Goal: Feedback & Contribution: Leave review/rating

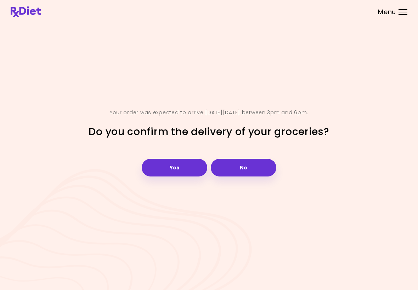
click at [192, 169] on button "Yes" at bounding box center [175, 168] width 66 height 18
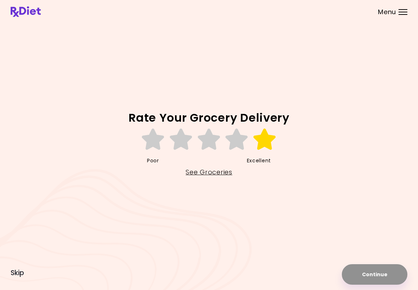
click at [267, 146] on icon at bounding box center [264, 139] width 24 height 21
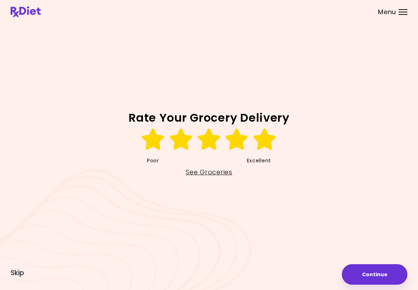
click at [380, 275] on button "Continue" at bounding box center [375, 274] width 66 height 21
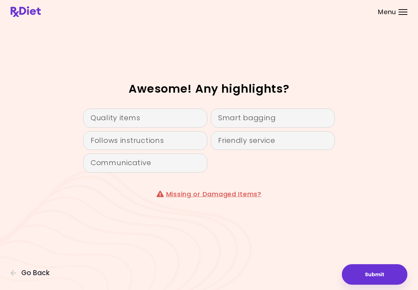
click at [179, 119] on div "Quality items" at bounding box center [145, 118] width 124 height 19
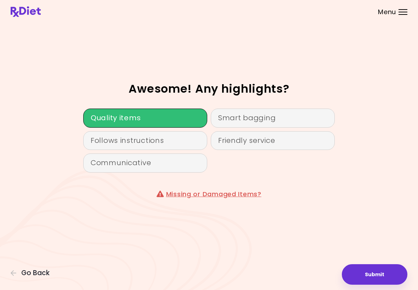
click at [183, 143] on div "Follows instructions" at bounding box center [145, 140] width 124 height 19
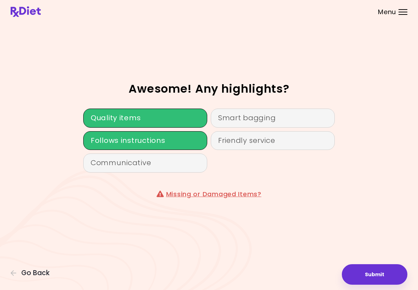
click at [300, 120] on div "Smart bagging" at bounding box center [273, 118] width 124 height 19
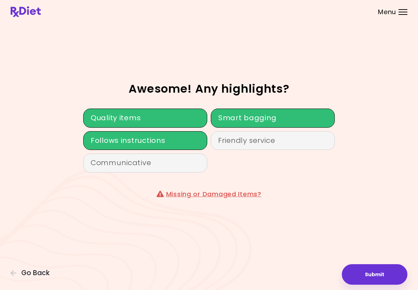
click at [385, 277] on button "Submit" at bounding box center [375, 274] width 66 height 21
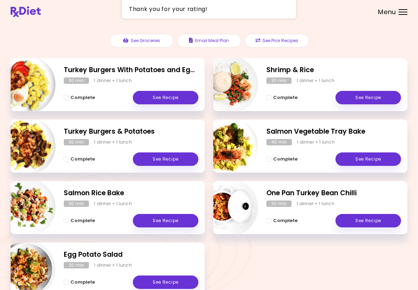
scroll to position [82, 0]
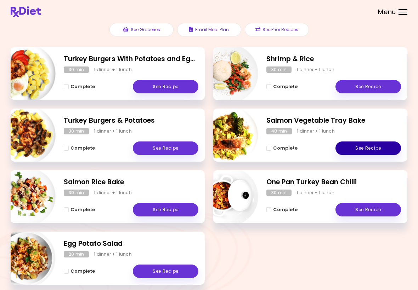
click at [375, 151] on link "See Recipe" at bounding box center [368, 148] width 66 height 13
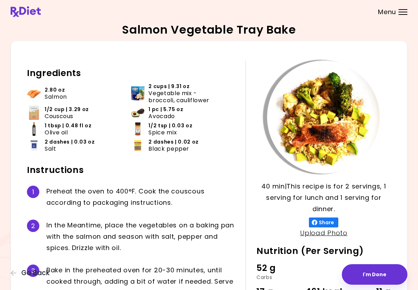
click at [23, 270] on span "Go Back" at bounding box center [35, 273] width 28 height 8
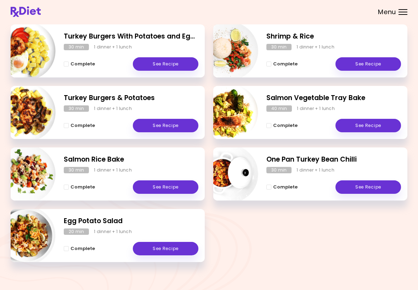
scroll to position [107, 0]
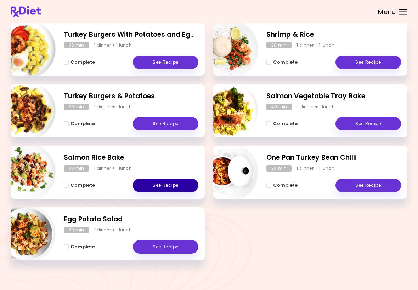
click at [173, 187] on link "See Recipe" at bounding box center [166, 185] width 66 height 13
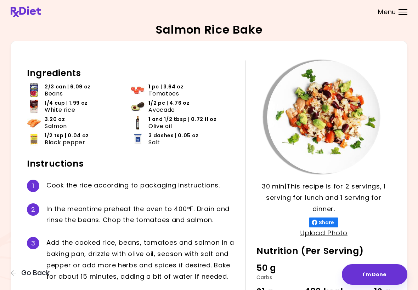
click at [14, 271] on icon "button" at bounding box center [14, 273] width 6 height 6
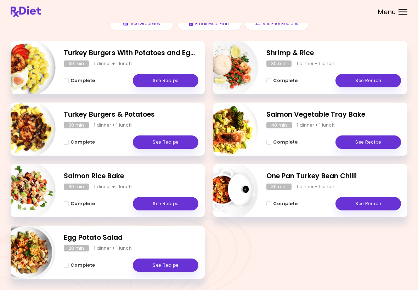
scroll to position [96, 0]
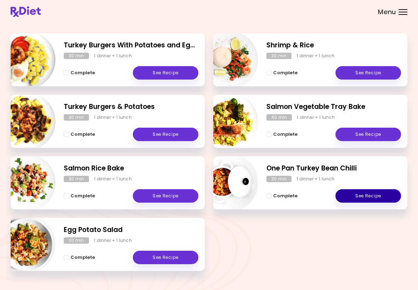
click at [380, 191] on link "See Recipe" at bounding box center [368, 195] width 66 height 13
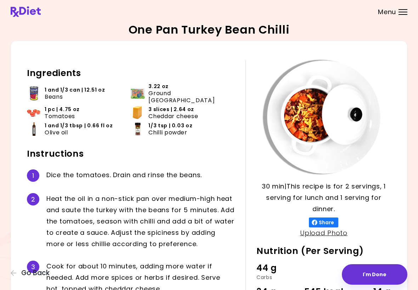
click at [30, 273] on span "Go Back" at bounding box center [35, 273] width 28 height 8
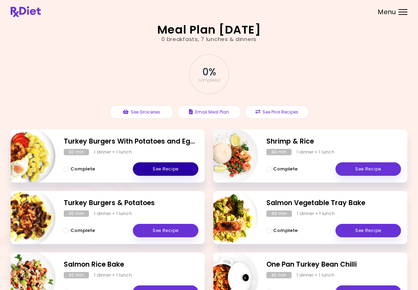
click at [178, 167] on link "See Recipe" at bounding box center [166, 169] width 66 height 13
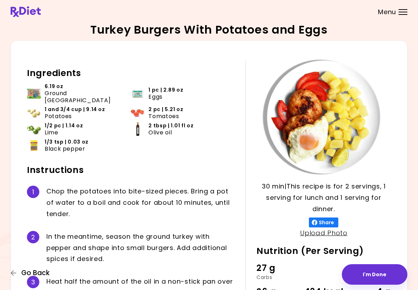
click at [16, 273] on icon "button" at bounding box center [14, 273] width 6 height 6
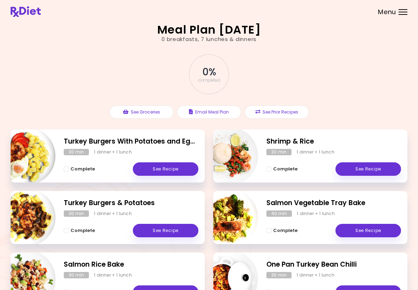
click at [173, 229] on link "See Recipe" at bounding box center [166, 230] width 66 height 13
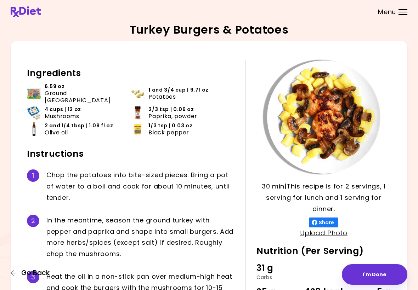
click at [26, 275] on span "Go Back" at bounding box center [35, 273] width 28 height 8
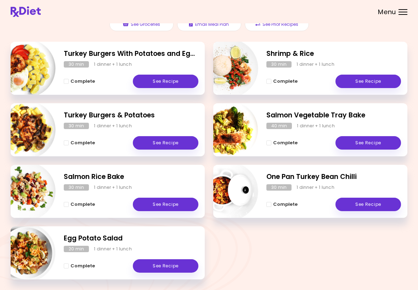
scroll to position [86, 0]
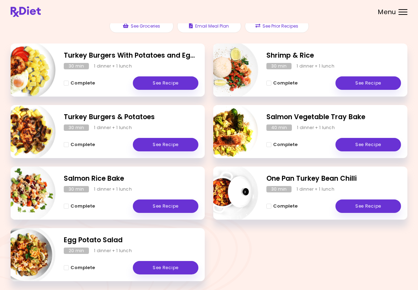
click at [170, 268] on link "See Recipe" at bounding box center [166, 267] width 66 height 13
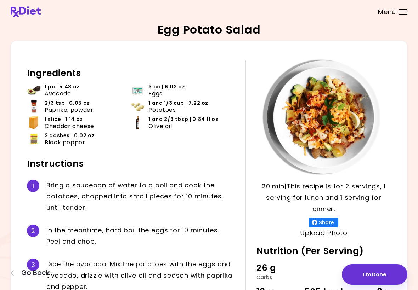
click at [18, 270] on button "Go Back" at bounding box center [32, 273] width 42 height 8
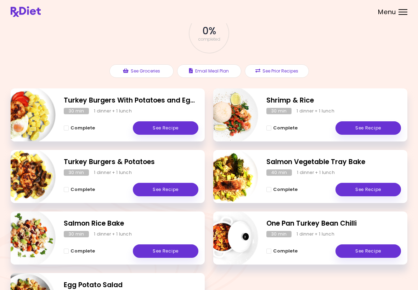
scroll to position [56, 0]
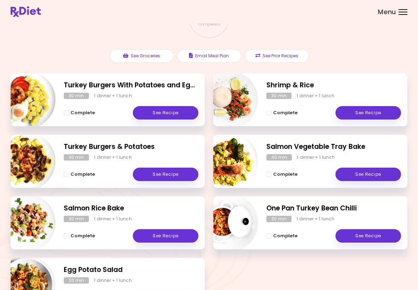
click at [176, 176] on link "See Recipe" at bounding box center [166, 174] width 66 height 13
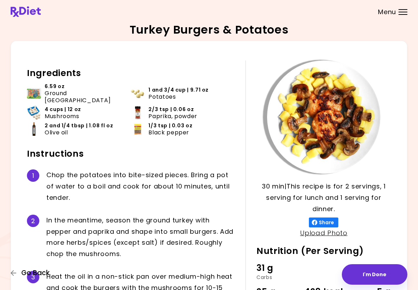
click at [22, 274] on span "Go Back" at bounding box center [35, 273] width 28 height 8
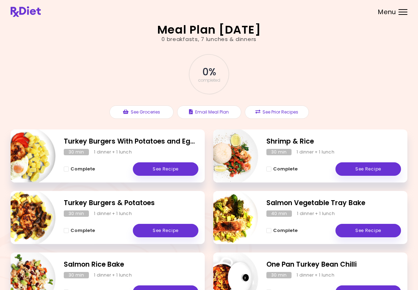
click at [158, 233] on link "See Recipe" at bounding box center [166, 230] width 66 height 13
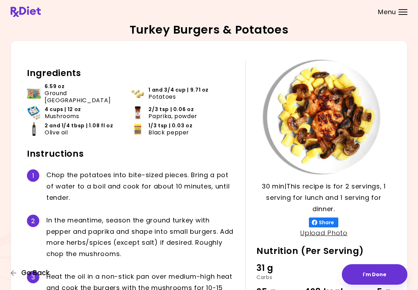
click at [24, 271] on span "Go Back" at bounding box center [35, 273] width 28 height 8
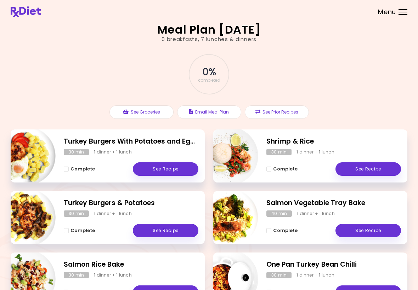
click at [175, 169] on link "See Recipe" at bounding box center [166, 169] width 66 height 13
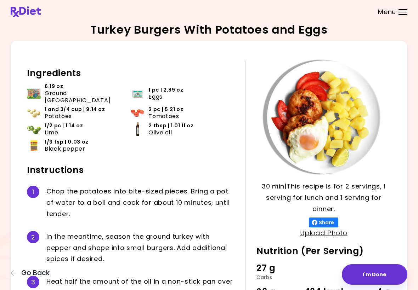
click at [15, 272] on icon "button" at bounding box center [14, 273] width 6 height 6
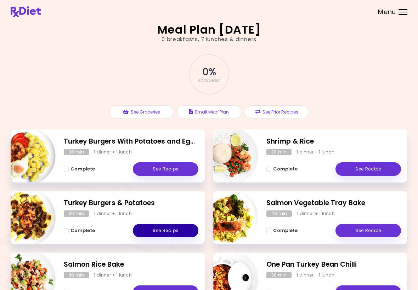
click at [168, 229] on link "See Recipe" at bounding box center [166, 230] width 66 height 13
